Goal: Task Accomplishment & Management: Manage account settings

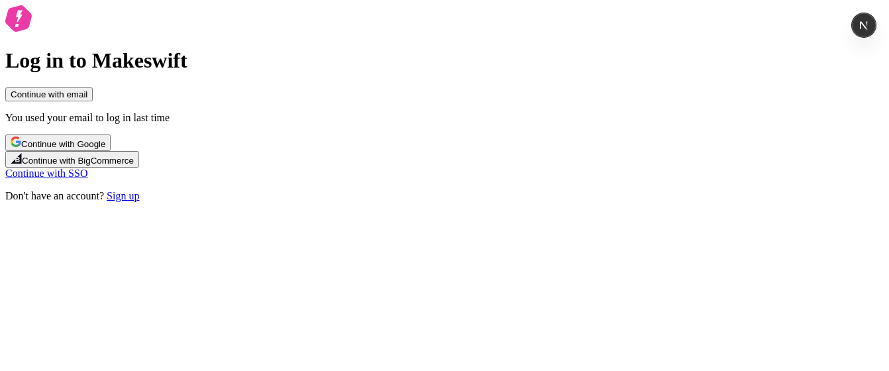
click at [219, 201] on div "Log in to Makeswift Continue with email You used your email to log in last time…" at bounding box center [444, 103] width 878 height 197
click at [93, 101] on button "Continue with email" at bounding box center [48, 94] width 87 height 14
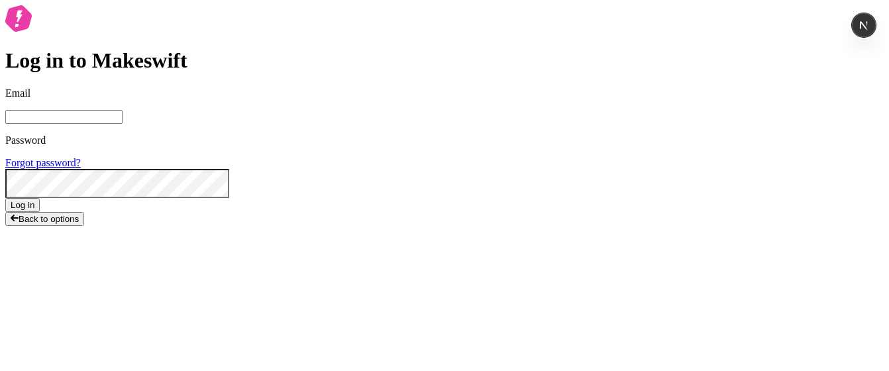
click at [123, 124] on input "Email" at bounding box center [63, 117] width 117 height 14
click at [222, 20] on span at bounding box center [216, 14] width 11 height 11
click at [123, 124] on input "Email" at bounding box center [63, 117] width 117 height 14
type input "sasha+local2@makeswift.com"
click at [34, 210] on span "Log in" at bounding box center [23, 205] width 24 height 10
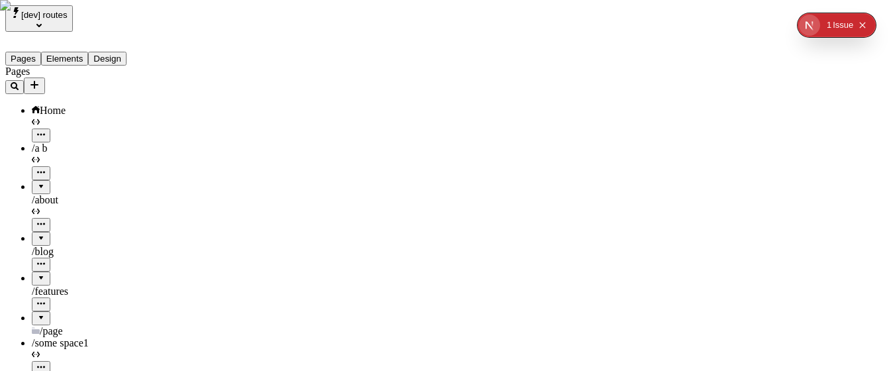
click at [91, 19] on div "[dev] routes" at bounding box center [84, 18] width 159 height 26
click at [56, 13] on span "[dev] routes" at bounding box center [44, 15] width 46 height 10
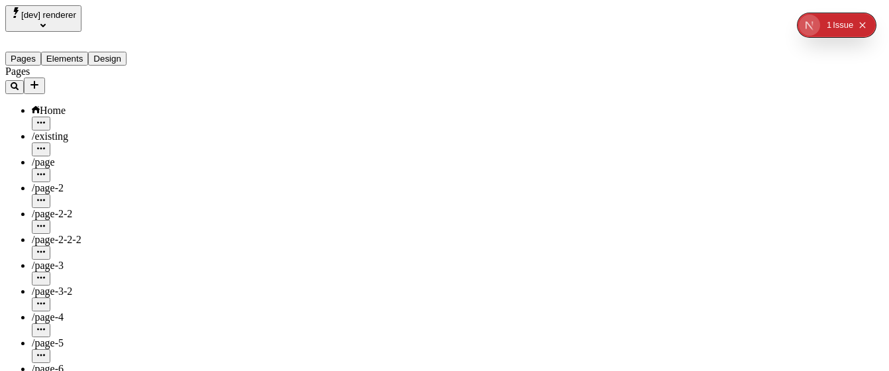
type input "/page-asdasd"
click at [76, 18] on span "[dev] renderer" at bounding box center [48, 15] width 55 height 10
